Goal: Transaction & Acquisition: Purchase product/service

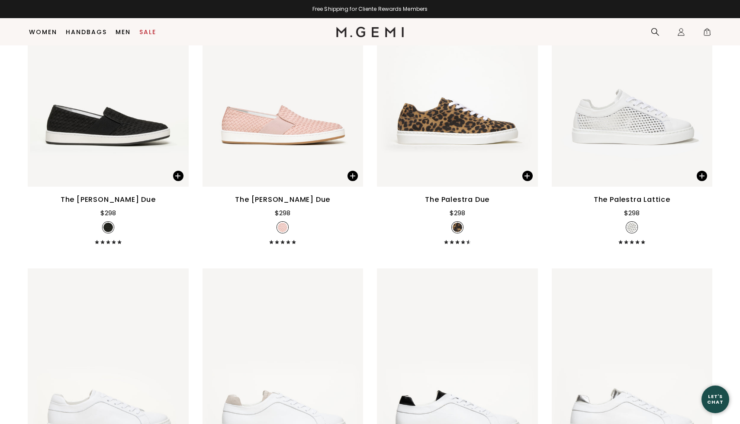
scroll to position [800, 0]
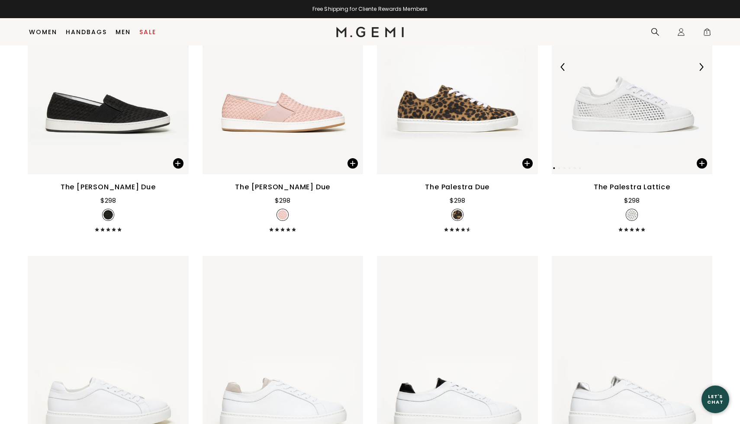
click at [659, 116] on img at bounding box center [632, 67] width 161 height 215
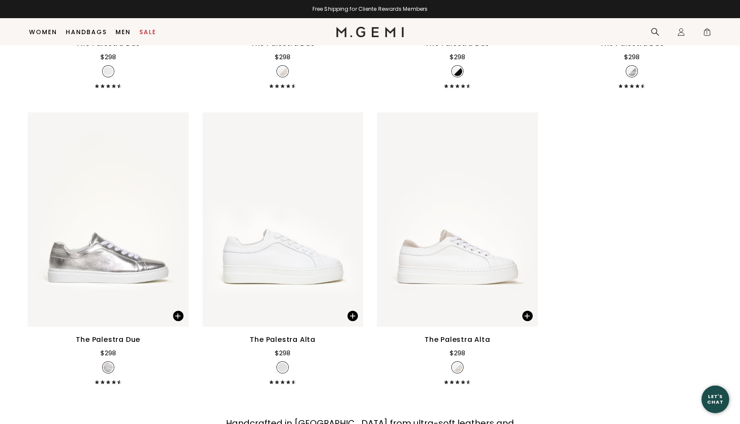
scroll to position [1043, 0]
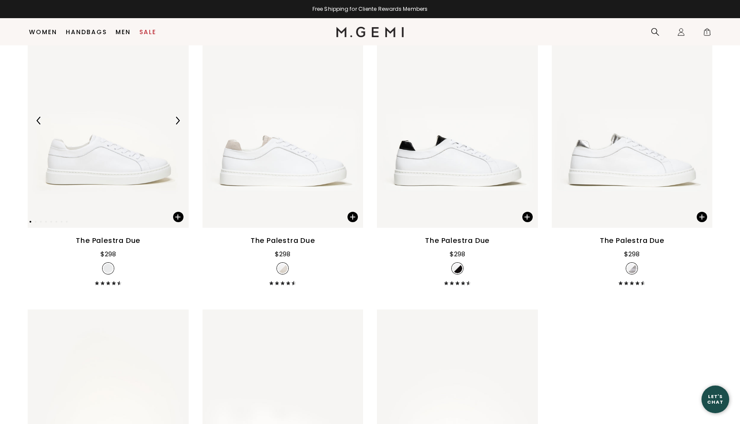
click at [177, 119] on img at bounding box center [178, 121] width 8 height 8
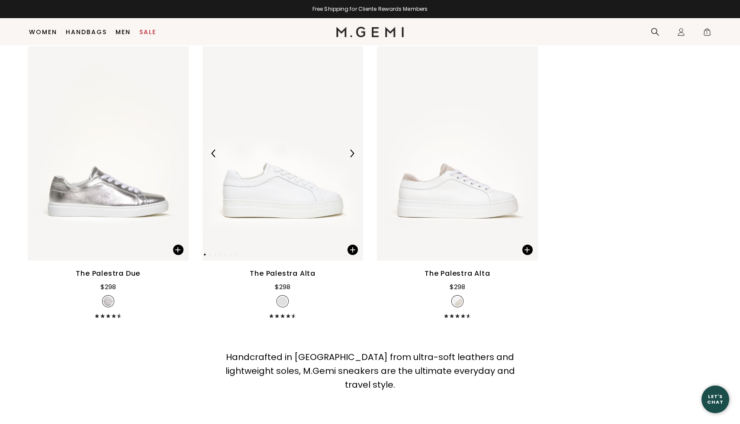
scroll to position [1328, 0]
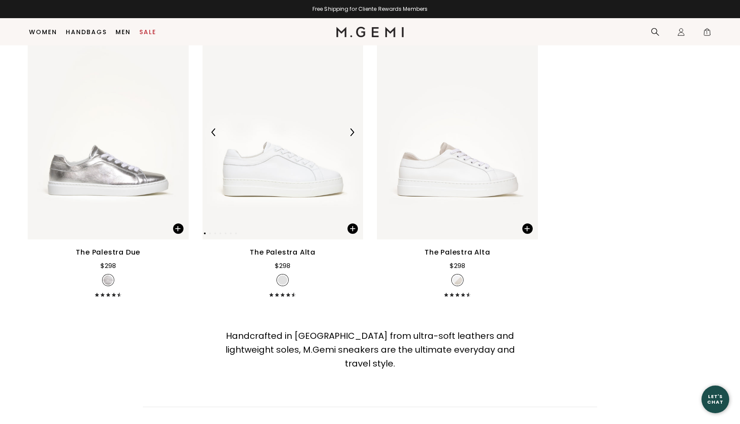
click at [274, 167] on img at bounding box center [283, 132] width 161 height 215
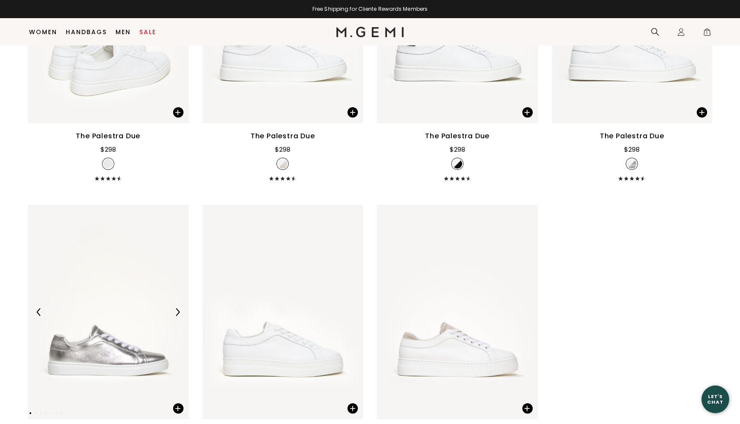
scroll to position [1051, 0]
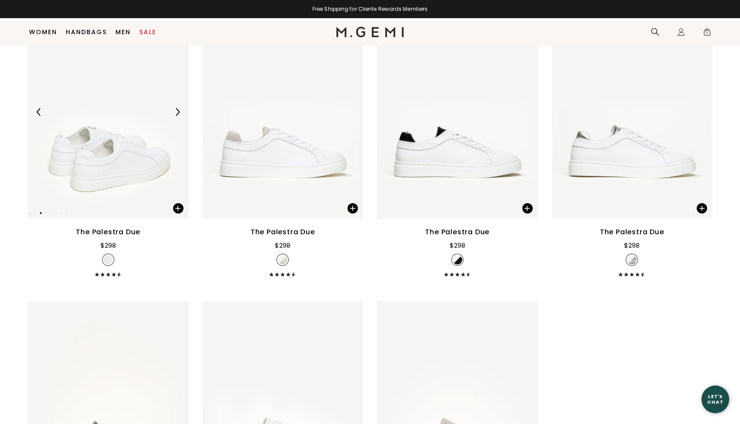
click at [93, 176] on img at bounding box center [108, 112] width 161 height 215
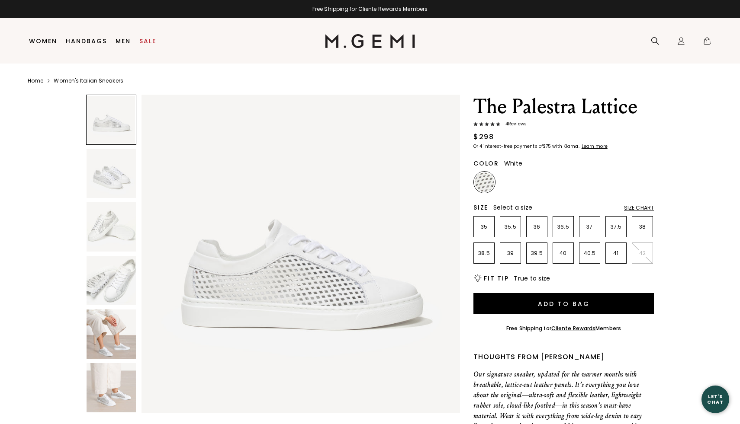
click at [114, 123] on div at bounding box center [111, 120] width 50 height 50
click at [111, 155] on img at bounding box center [111, 173] width 49 height 49
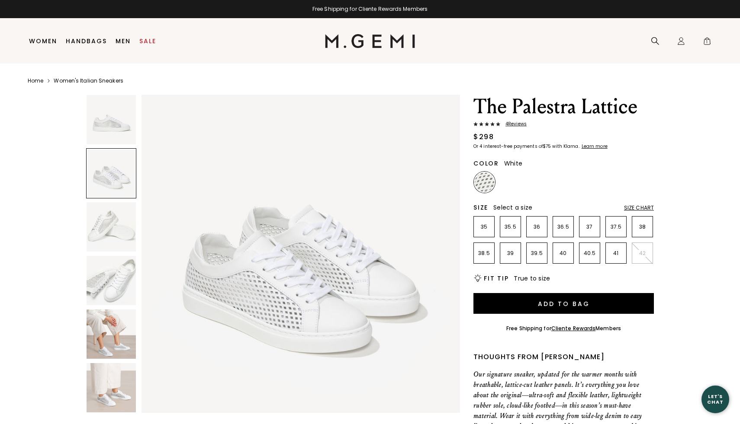
click at [110, 226] on img at bounding box center [111, 227] width 49 height 49
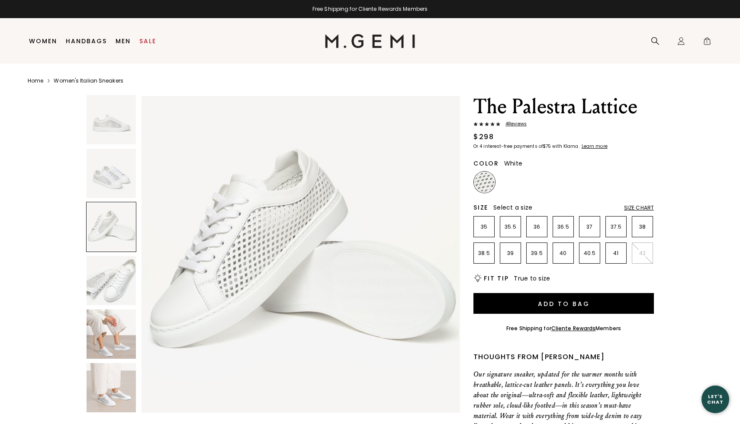
scroll to position [654, 0]
click at [115, 287] on img at bounding box center [111, 280] width 49 height 49
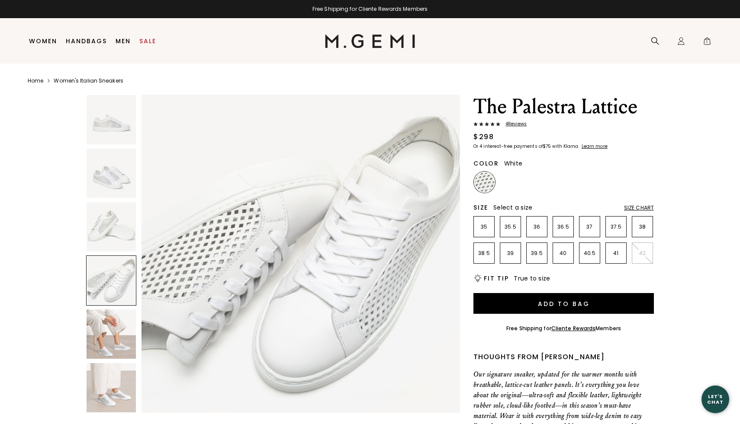
click at [122, 328] on img at bounding box center [111, 334] width 49 height 49
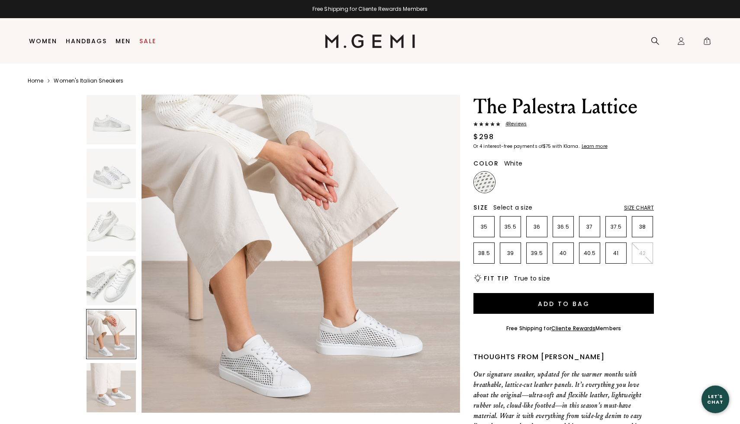
click at [128, 395] on img at bounding box center [111, 387] width 49 height 49
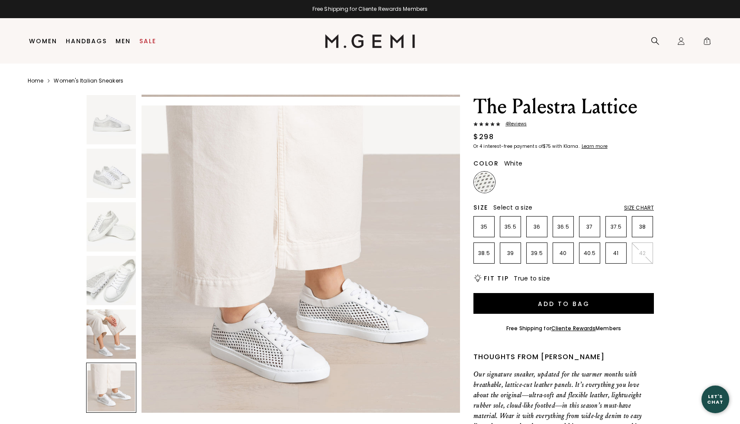
scroll to position [1636, 0]
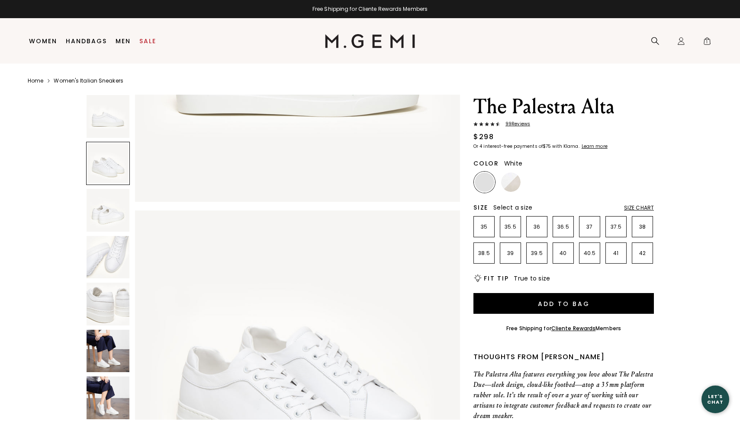
scroll to position [280, 0]
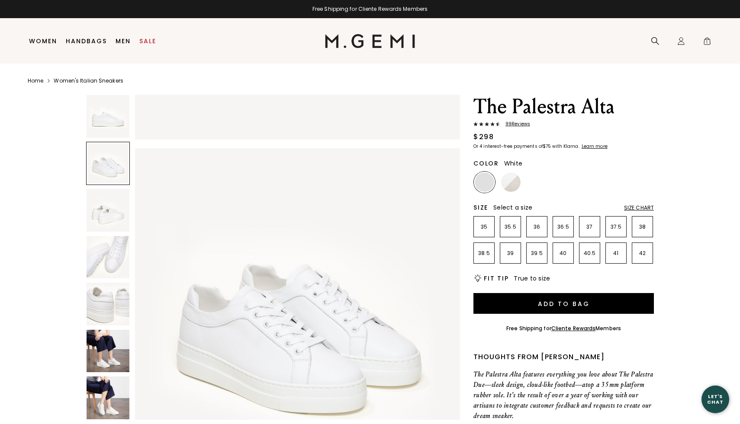
click at [106, 342] on img at bounding box center [108, 351] width 43 height 43
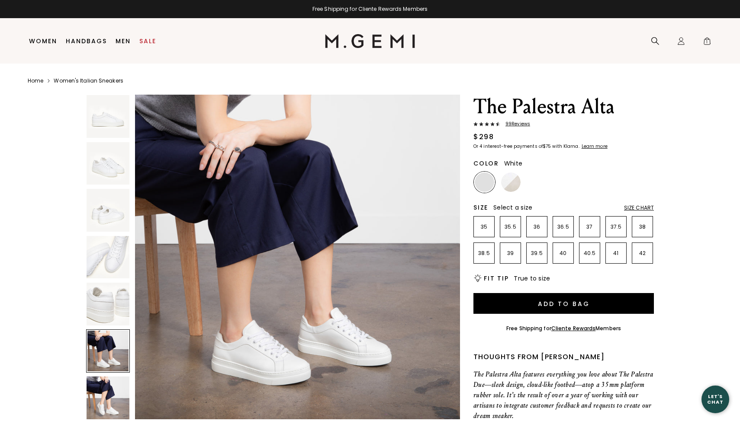
click at [102, 402] on img at bounding box center [108, 398] width 43 height 43
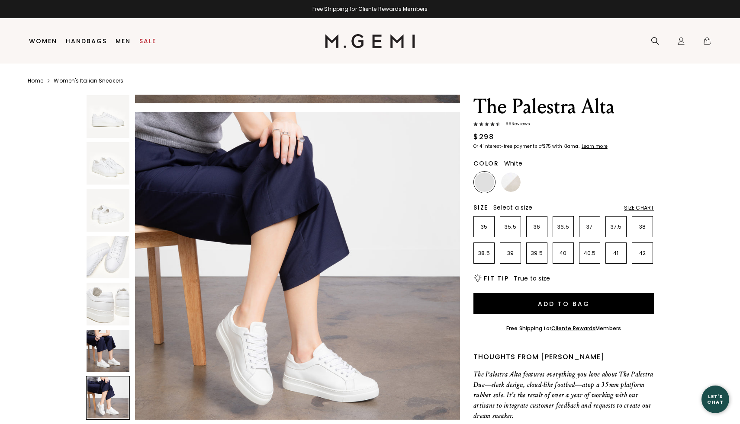
click at [102, 402] on div at bounding box center [108, 398] width 44 height 44
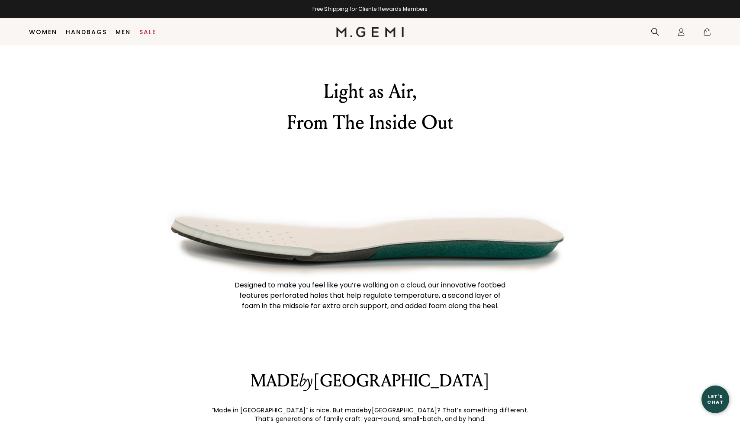
scroll to position [893, 0]
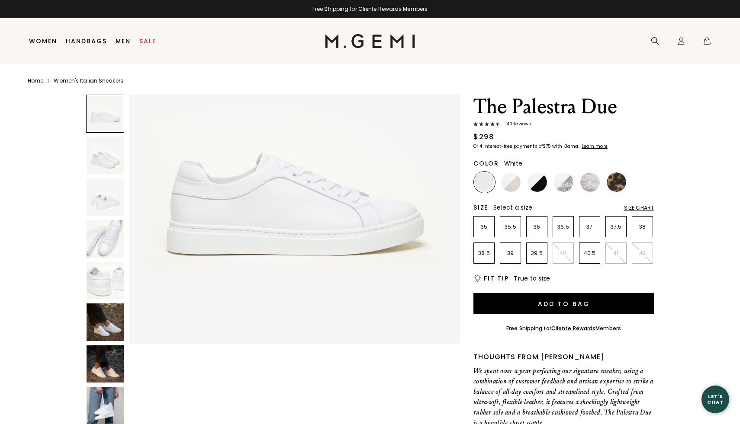
scroll to position [121, 0]
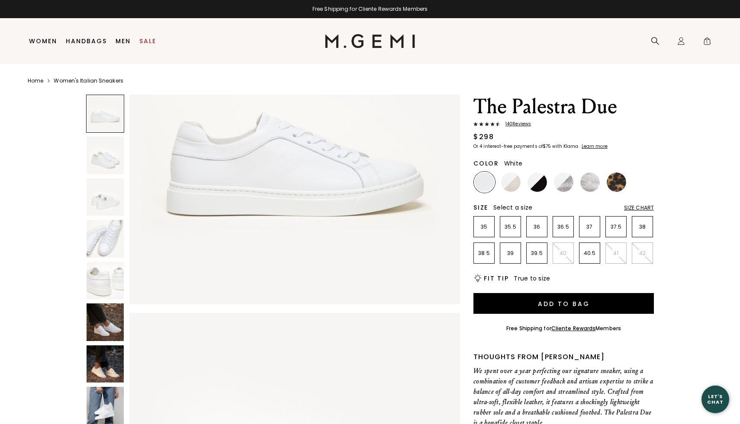
click at [113, 357] on img at bounding box center [105, 364] width 37 height 37
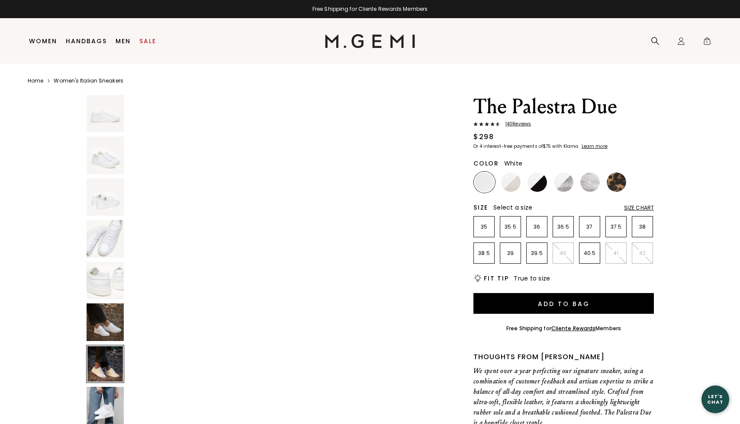
scroll to position [2034, 0]
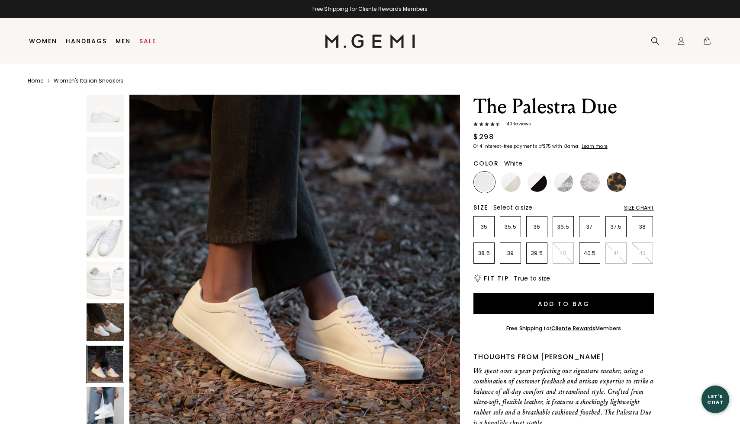
click at [109, 415] on img at bounding box center [105, 405] width 37 height 37
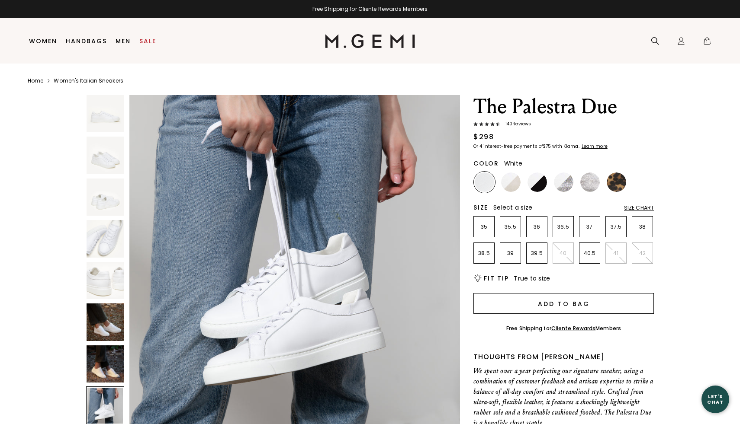
scroll to position [2373, 0]
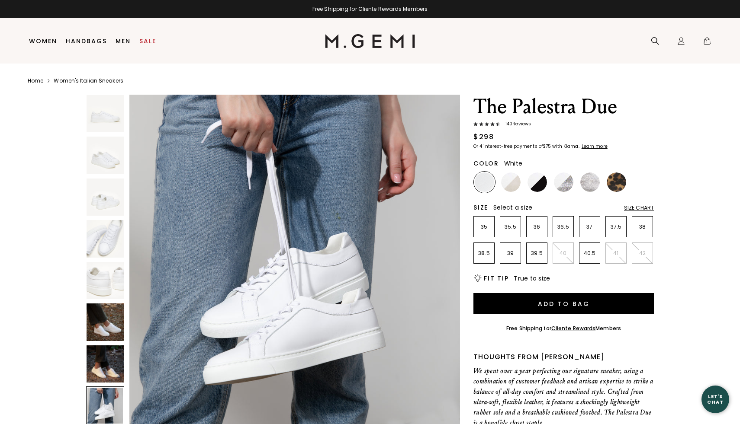
click at [647, 203] on div "The Palestra Due 140 Review s $298 Or 4 interest-free payments of $75 with Klar…" at bounding box center [563, 347] width 180 height 505
click at [649, 205] on div "Size Chart" at bounding box center [639, 208] width 30 height 7
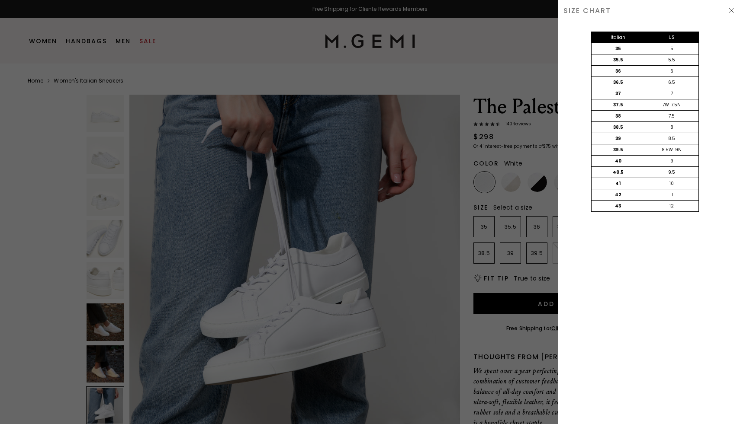
click at [733, 8] on img at bounding box center [731, 10] width 7 height 7
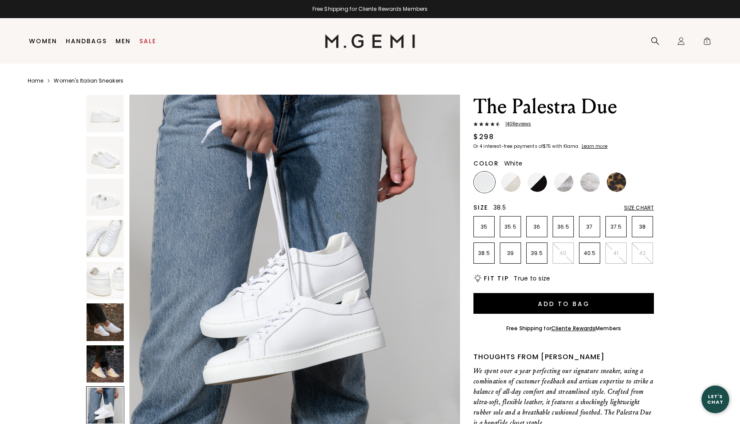
click at [485, 255] on p "38.5" at bounding box center [484, 253] width 20 height 7
click at [611, 184] on img at bounding box center [616, 182] width 19 height 19
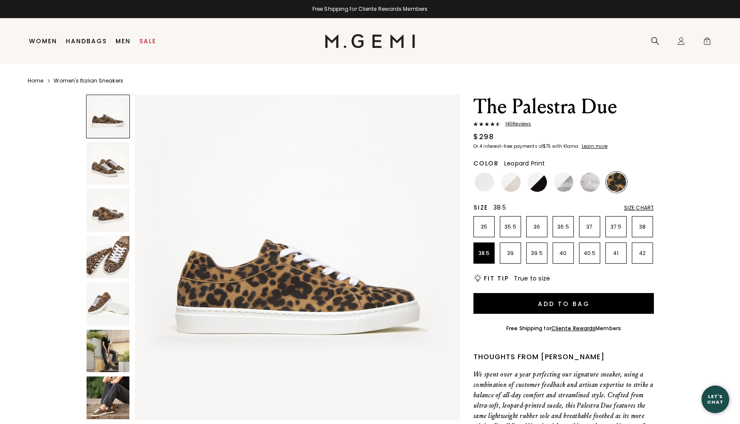
click at [104, 373] on div at bounding box center [108, 352] width 44 height 44
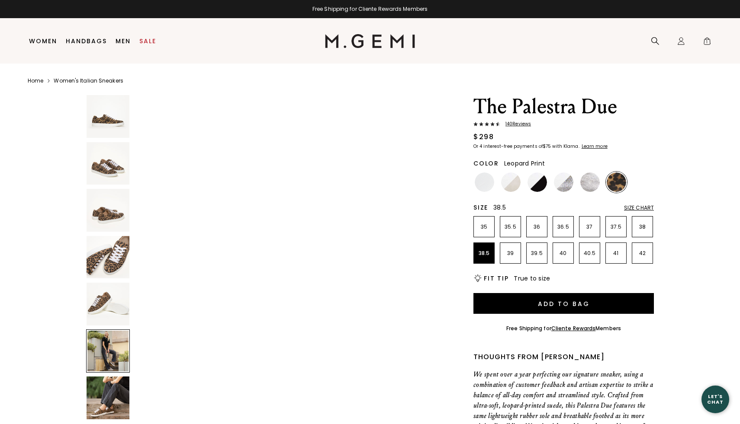
scroll to position [1669, 0]
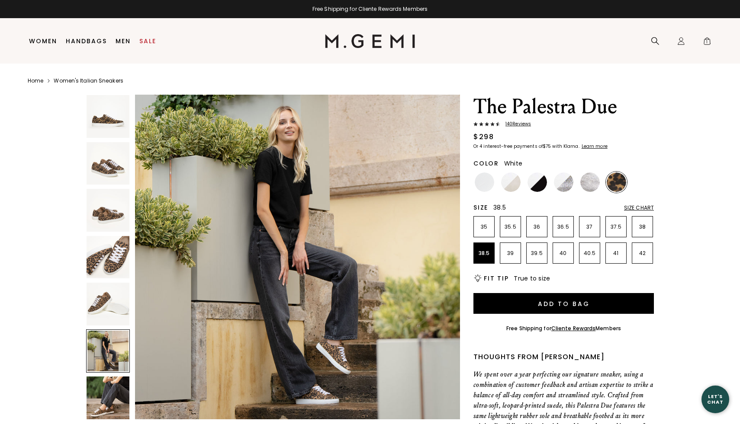
click at [483, 187] on img at bounding box center [484, 182] width 19 height 19
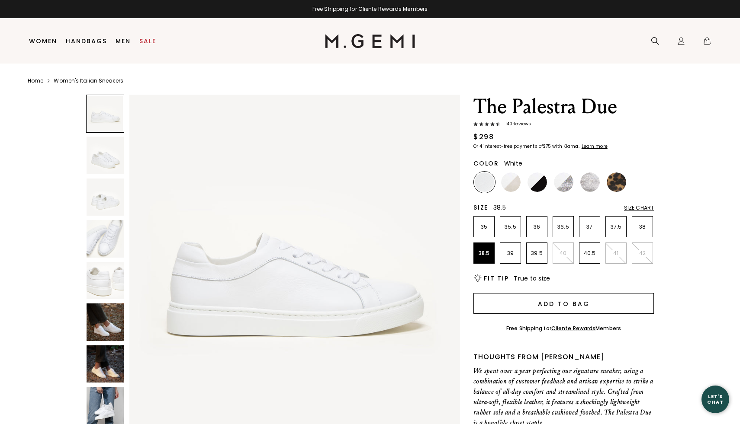
click at [547, 302] on button "Add to Bag" at bounding box center [563, 303] width 180 height 21
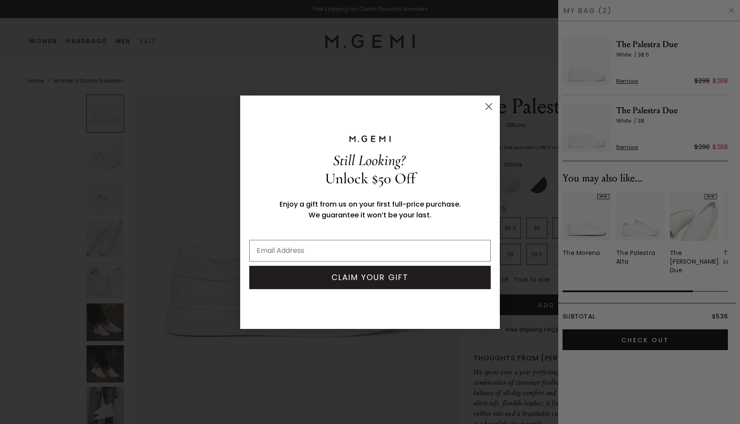
click at [492, 105] on circle "Close dialog" at bounding box center [489, 106] width 14 height 14
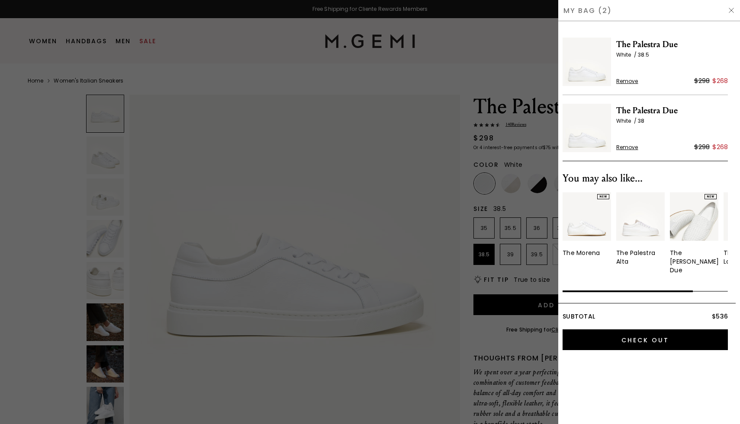
click at [625, 147] on span "Remove" at bounding box center [627, 147] width 22 height 7
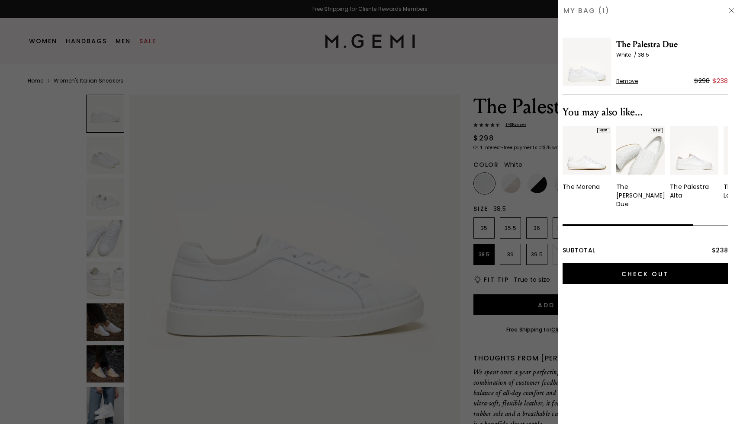
click at [720, 83] on div "$238" at bounding box center [720, 81] width 16 height 10
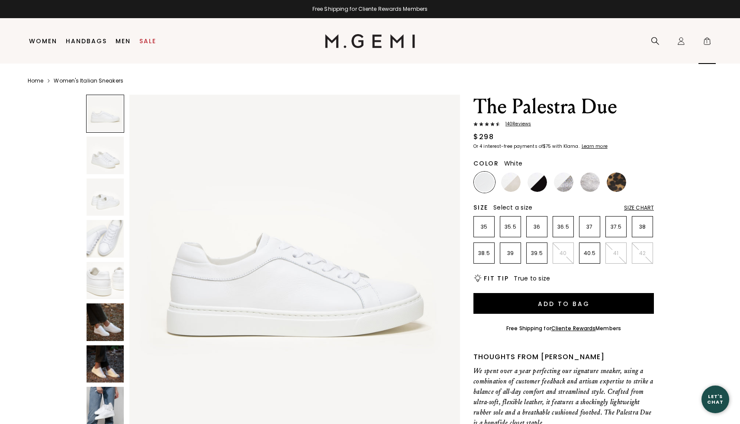
click at [709, 39] on span "1" at bounding box center [707, 43] width 9 height 9
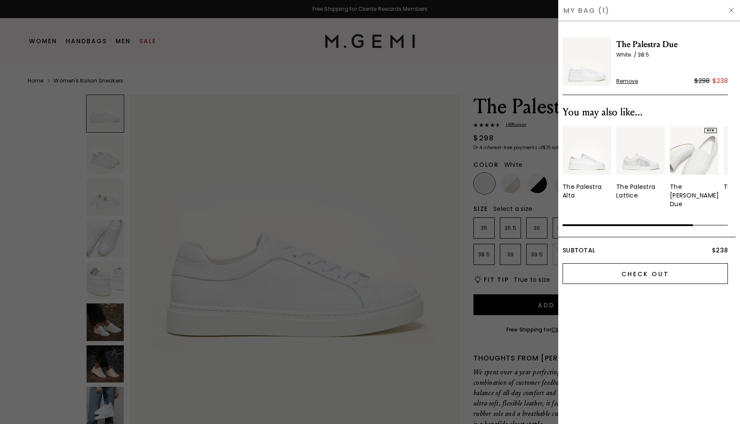
click at [684, 265] on input "Check Out" at bounding box center [645, 274] width 165 height 21
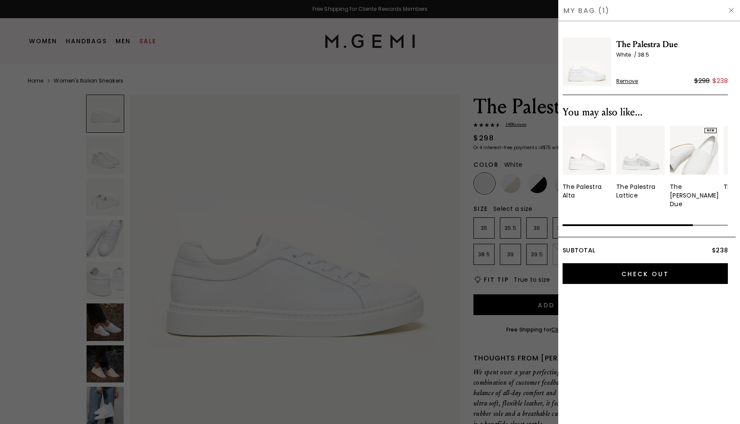
click at [240, 126] on div at bounding box center [370, 212] width 740 height 424
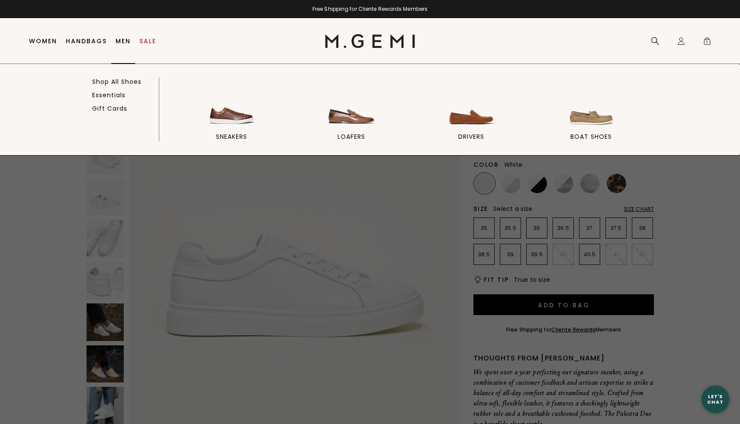
click at [125, 42] on link "Men" at bounding box center [123, 41] width 15 height 7
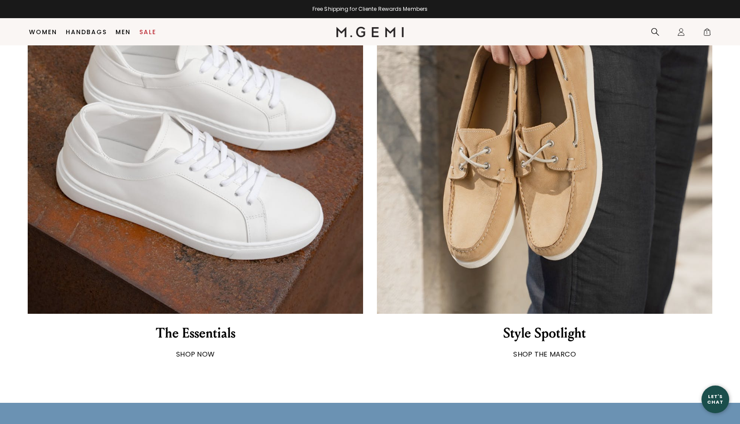
scroll to position [1016, 0]
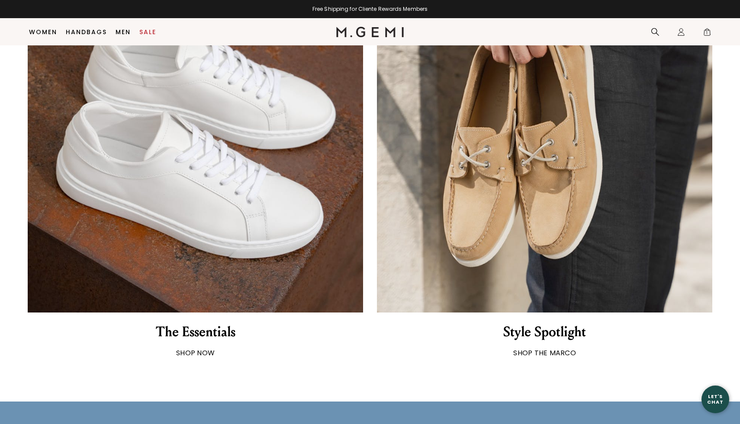
click at [206, 150] on img at bounding box center [195, 144] width 335 height 335
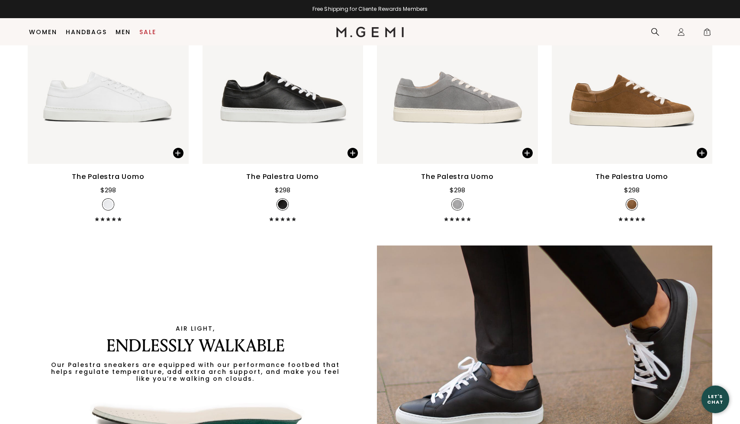
scroll to position [789, 0]
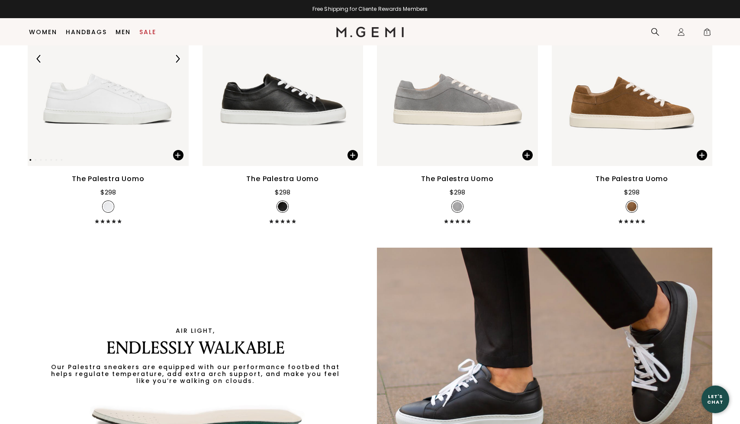
click at [137, 119] on img at bounding box center [108, 59] width 161 height 215
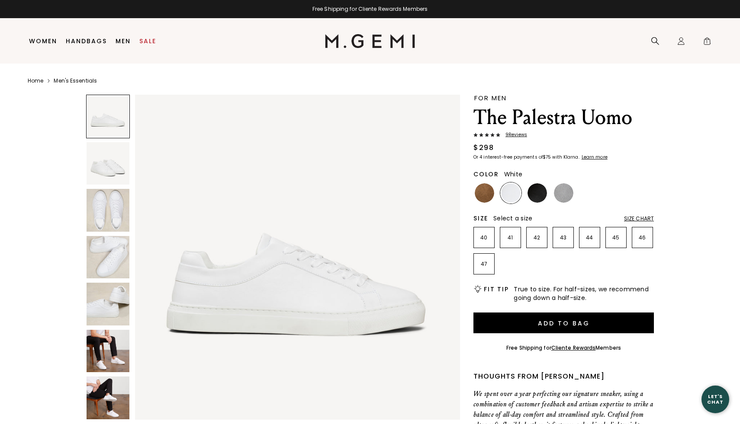
click at [643, 219] on div "Size Chart" at bounding box center [639, 218] width 30 height 7
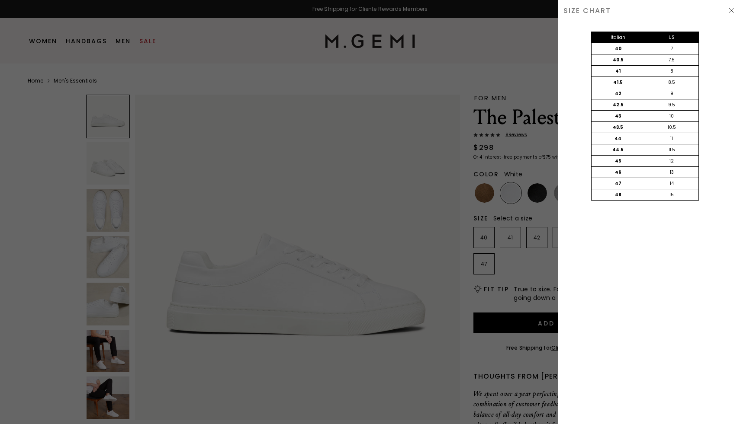
click at [733, 14] on div "SIZE CHART" at bounding box center [649, 10] width 182 height 21
click at [730, 10] on img at bounding box center [731, 10] width 7 height 7
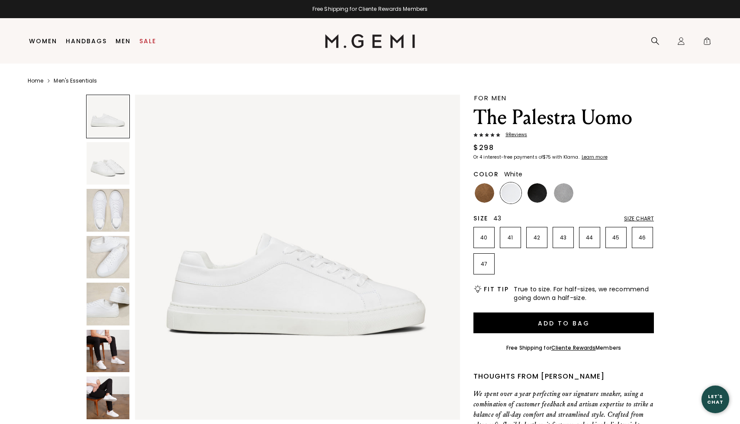
click at [569, 233] on li "43" at bounding box center [563, 237] width 21 height 21
click at [495, 194] on div at bounding box center [484, 193] width 21 height 21
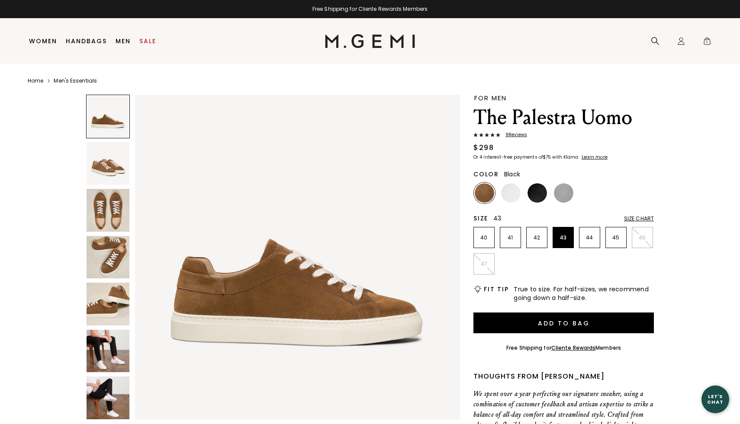
click at [540, 197] on img at bounding box center [536, 192] width 19 height 19
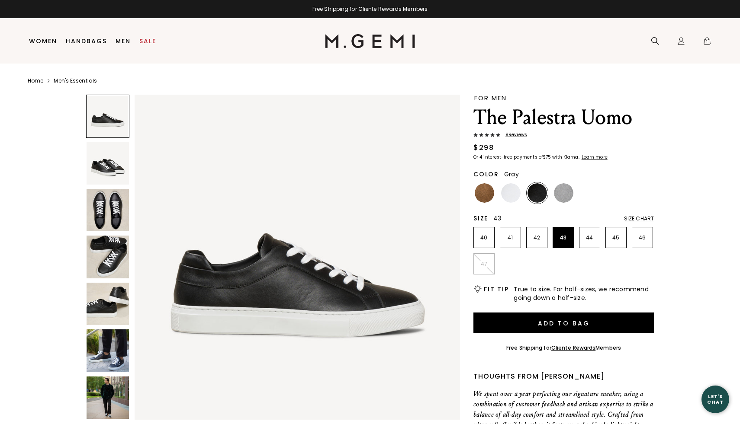
click at [571, 198] on img at bounding box center [563, 192] width 19 height 19
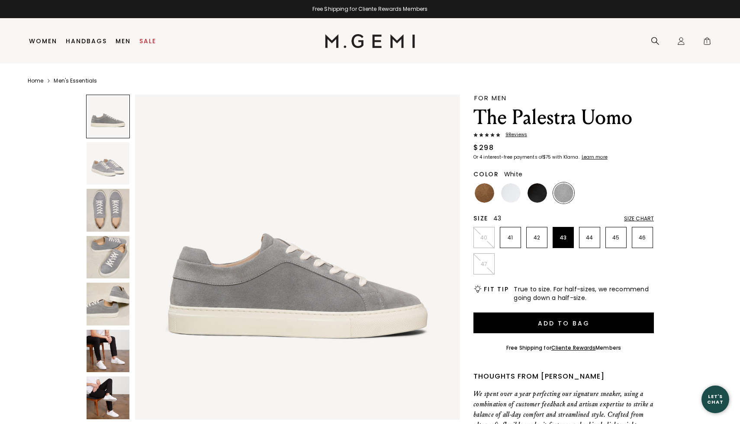
click at [497, 197] on ul at bounding box center [563, 193] width 180 height 21
click at [510, 197] on img at bounding box center [510, 192] width 19 height 19
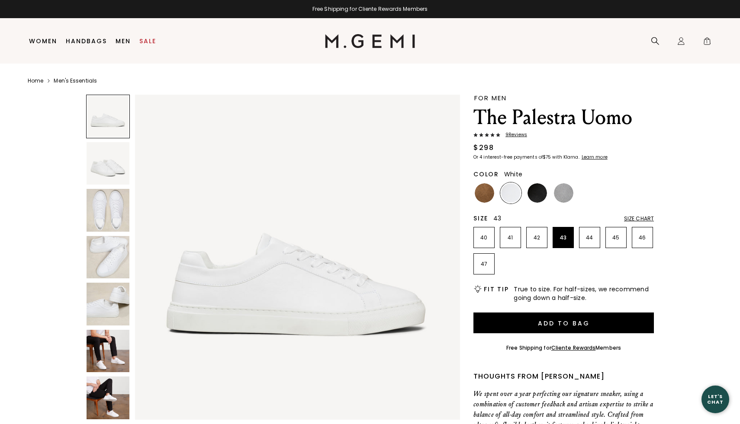
click at [114, 355] on img at bounding box center [108, 351] width 43 height 43
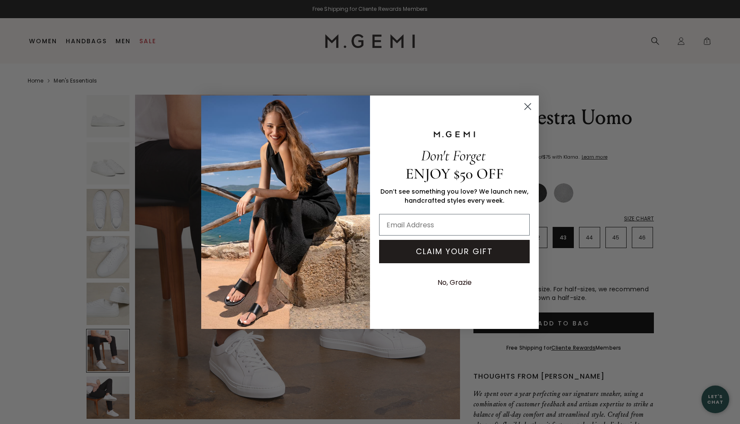
click at [523, 106] on circle "Close dialog" at bounding box center [528, 106] width 14 height 14
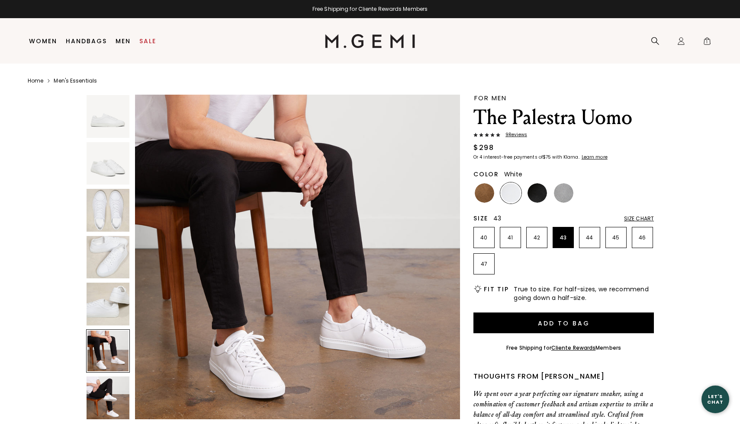
click at [103, 355] on div at bounding box center [108, 352] width 44 height 44
click at [123, 174] on img at bounding box center [108, 163] width 43 height 43
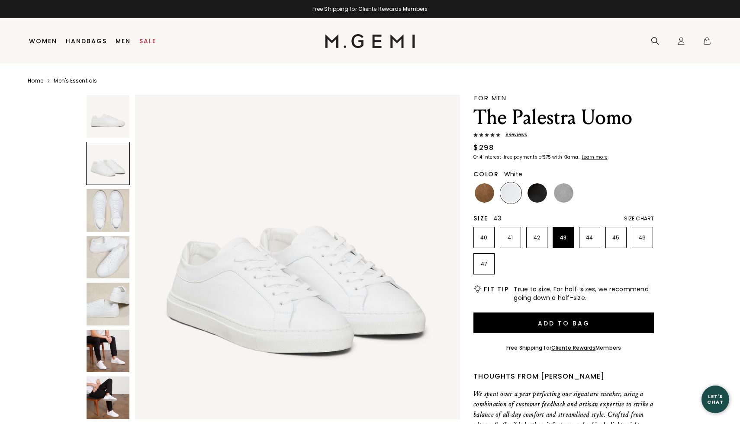
click at [115, 211] on img at bounding box center [108, 210] width 43 height 43
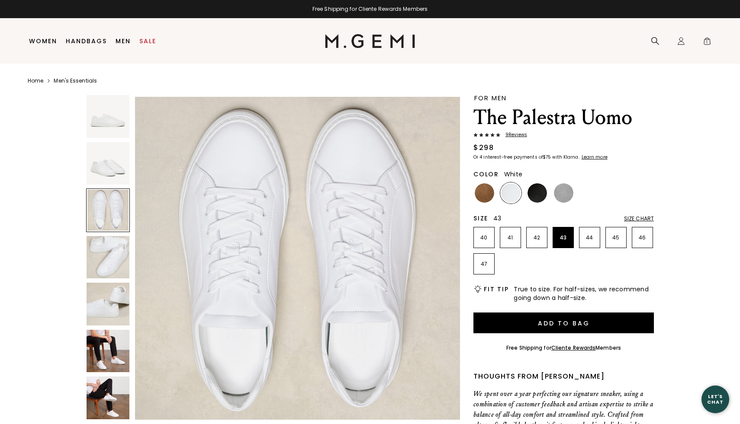
scroll to position [668, 0]
click at [114, 121] on img at bounding box center [108, 116] width 43 height 43
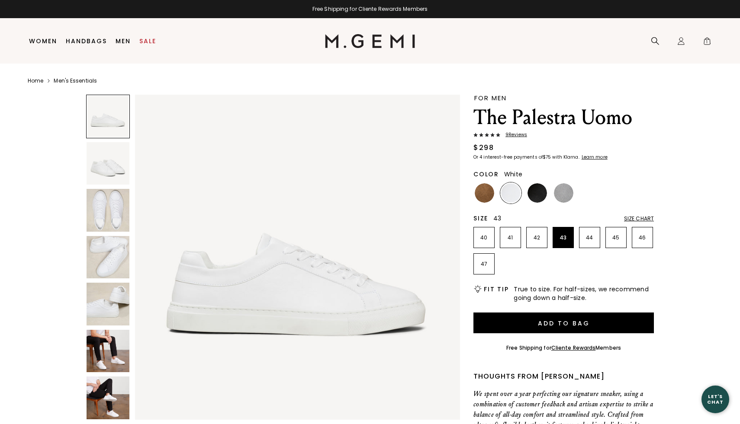
scroll to position [0, 0]
click at [113, 177] on img at bounding box center [108, 163] width 43 height 43
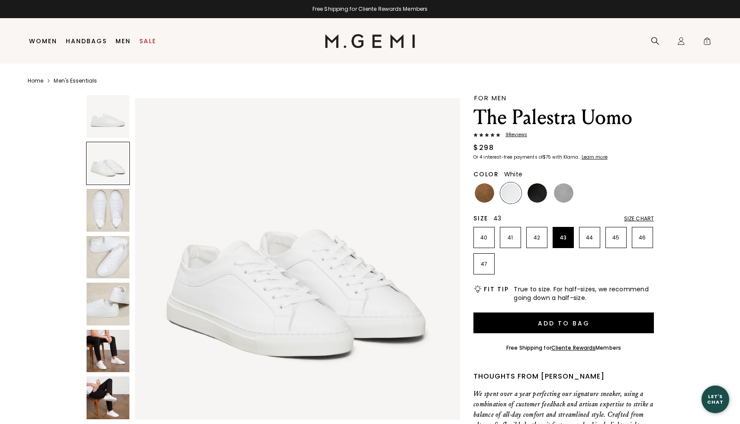
click at [116, 201] on img at bounding box center [108, 210] width 43 height 43
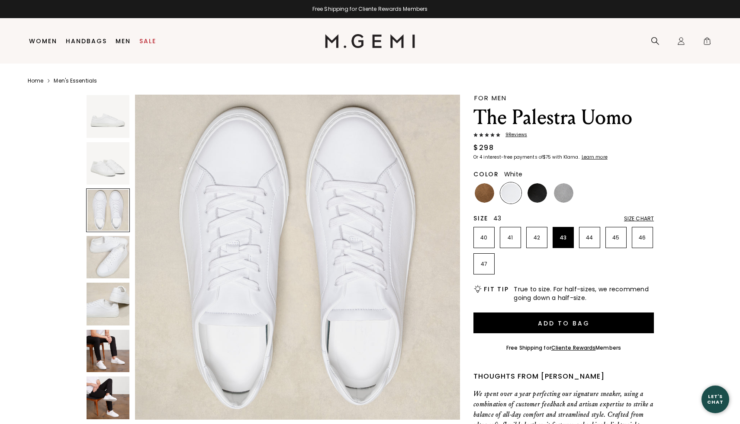
click at [117, 286] on img at bounding box center [108, 304] width 43 height 43
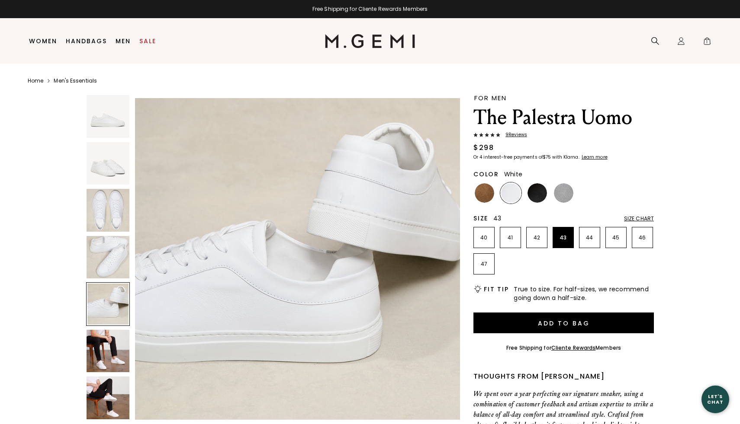
scroll to position [1335, 0]
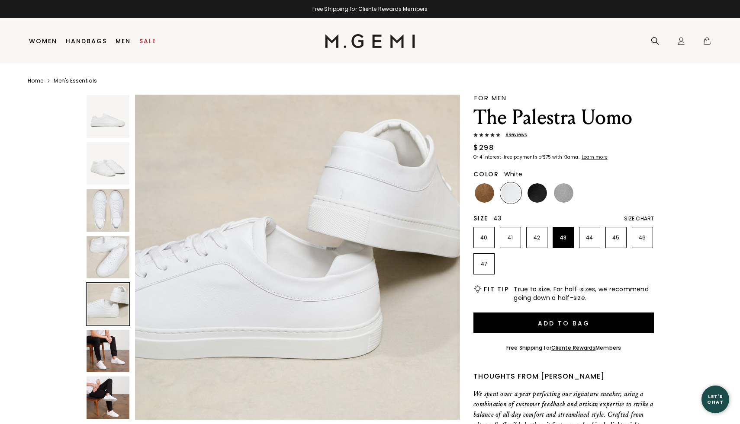
click at [113, 125] on img at bounding box center [108, 116] width 43 height 43
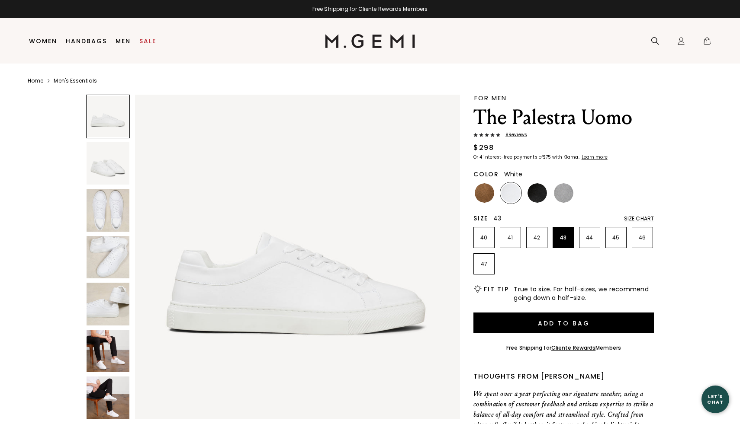
scroll to position [0, 0]
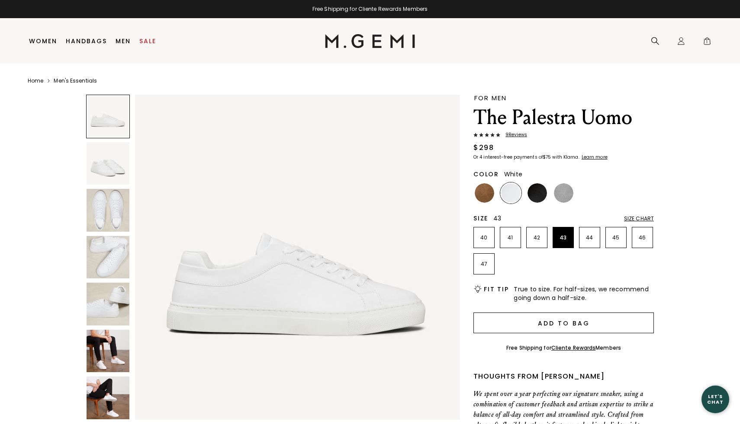
click at [519, 333] on button "Add to Bag" at bounding box center [563, 323] width 180 height 21
